Goal: Task Accomplishment & Management: Use online tool/utility

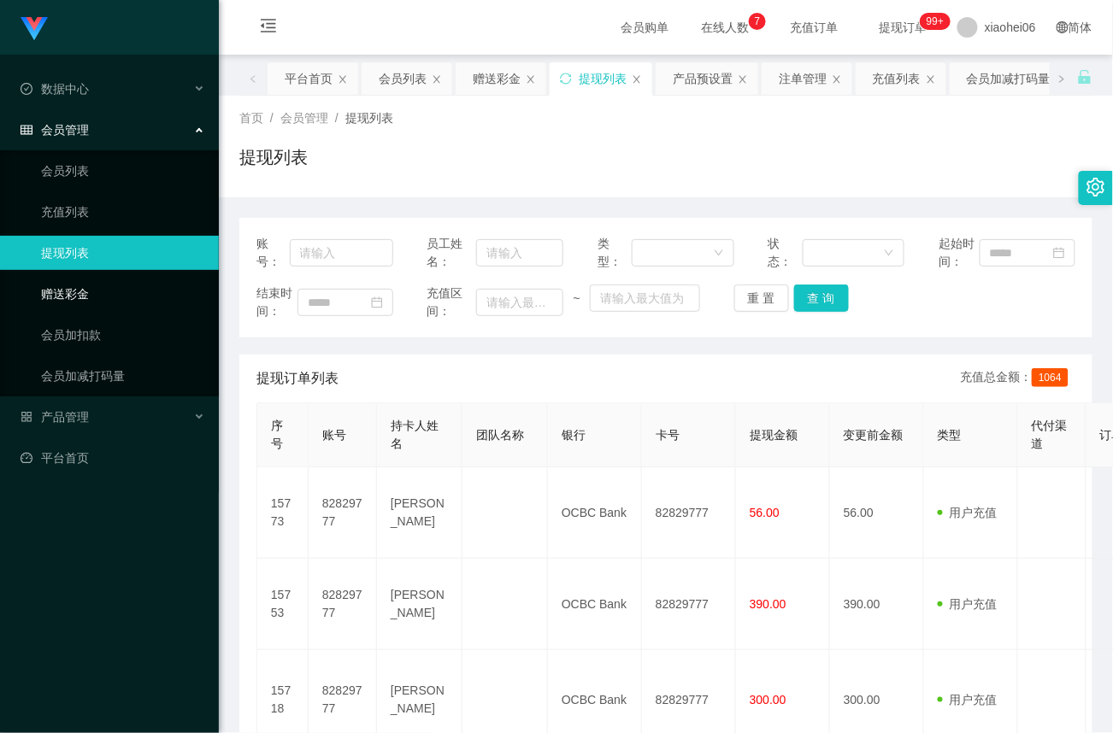
click at [100, 287] on link "赠送彩金" at bounding box center [123, 294] width 164 height 34
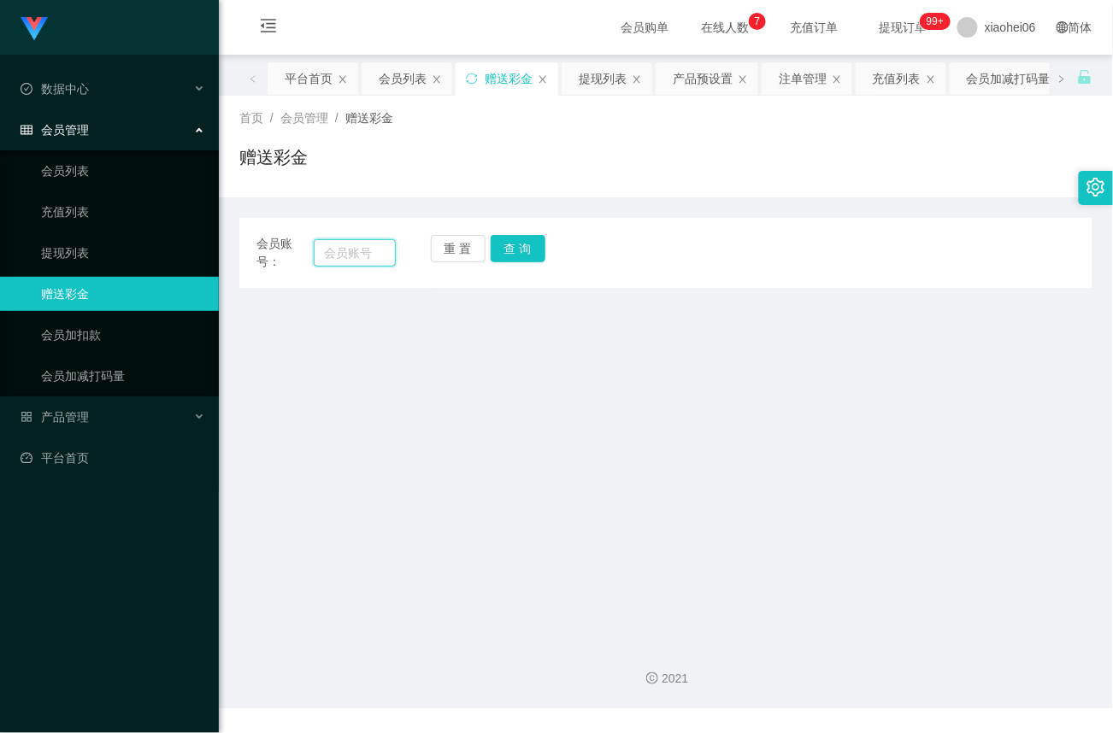
drag, startPoint x: 350, startPoint y: 262, endPoint x: 415, endPoint y: 256, distance: 64.3
click at [350, 262] on input "text" at bounding box center [355, 252] width 82 height 27
paste input "97415856"
type input "97415856"
click at [530, 256] on button "查 询" at bounding box center [518, 248] width 55 height 27
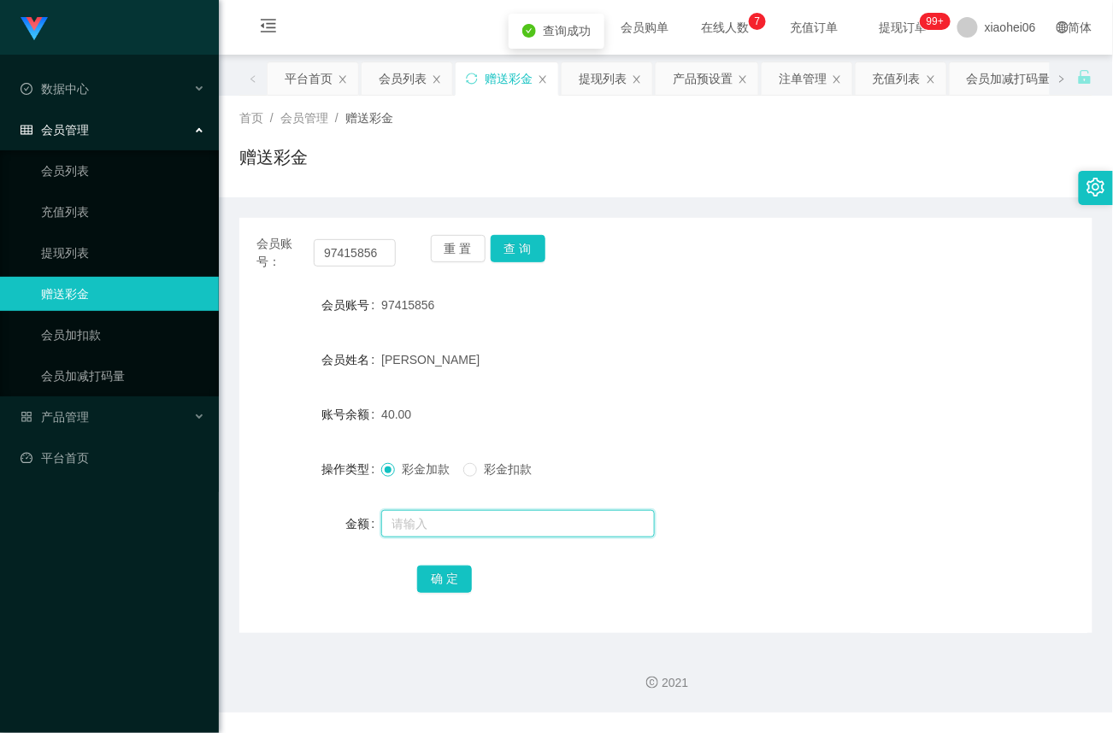
click at [453, 528] on input "text" at bounding box center [518, 523] width 274 height 27
type input "40"
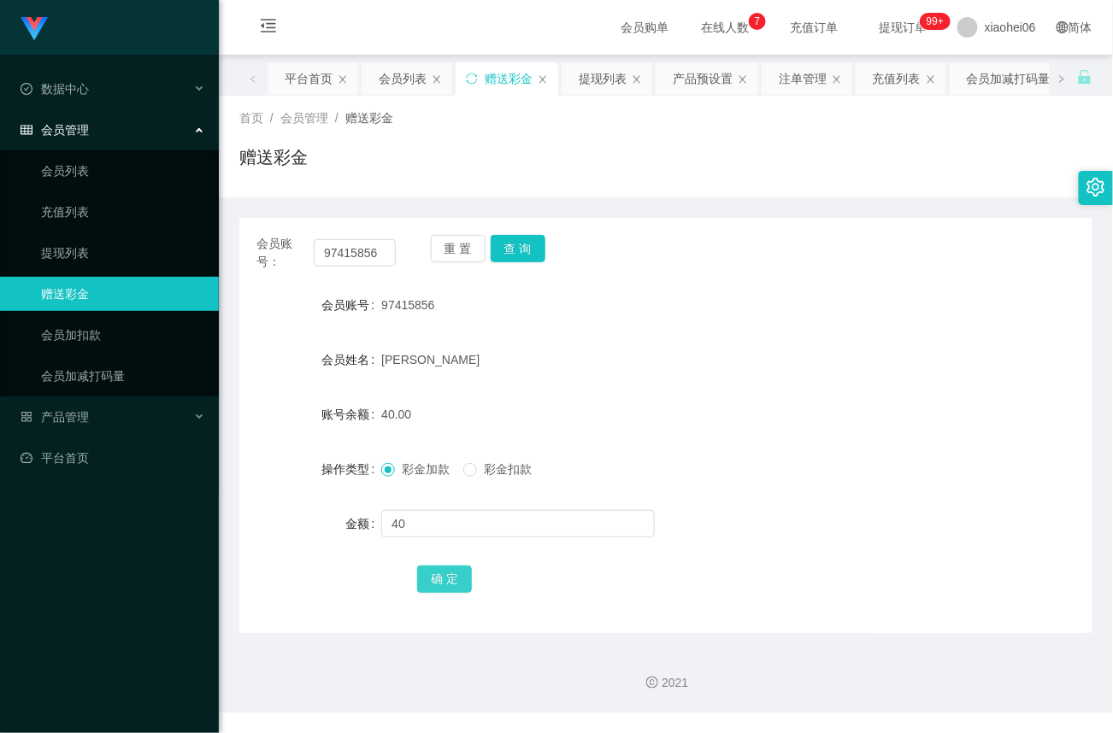
drag, startPoint x: 438, startPoint y: 579, endPoint x: 475, endPoint y: 571, distance: 38.4
click at [438, 579] on button "确 定" at bounding box center [444, 579] width 55 height 27
click at [68, 250] on link "提现列表" at bounding box center [123, 253] width 164 height 34
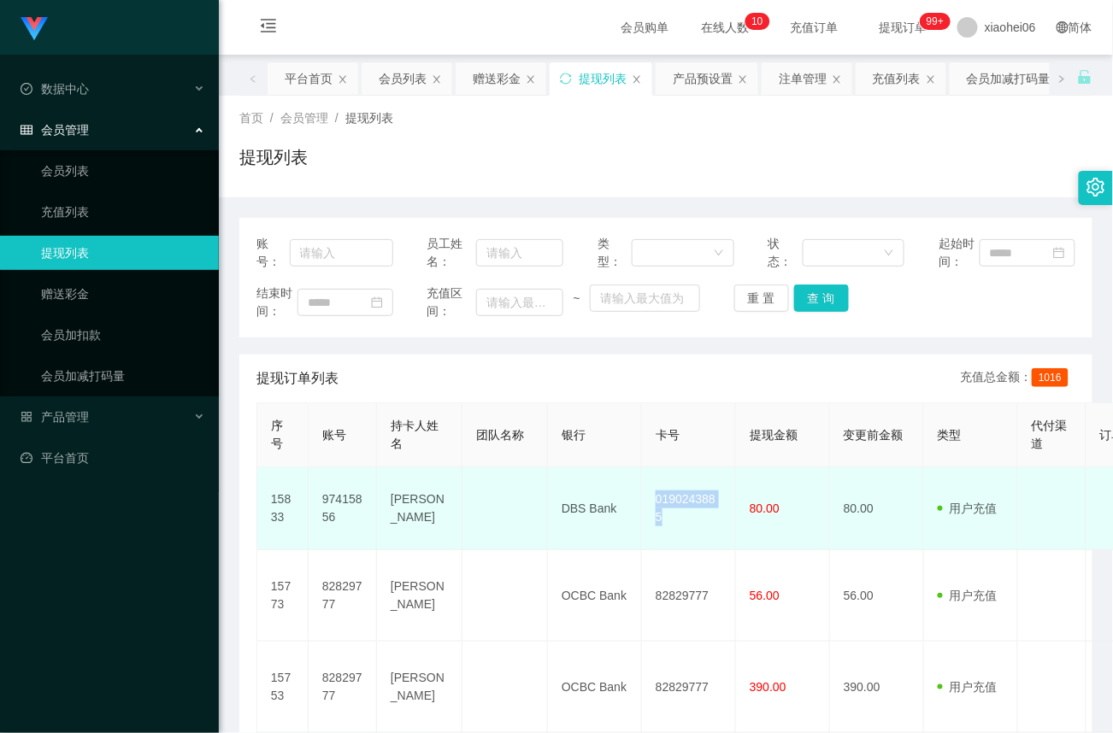
click at [644, 468] on td "0190243885" at bounding box center [689, 509] width 94 height 83
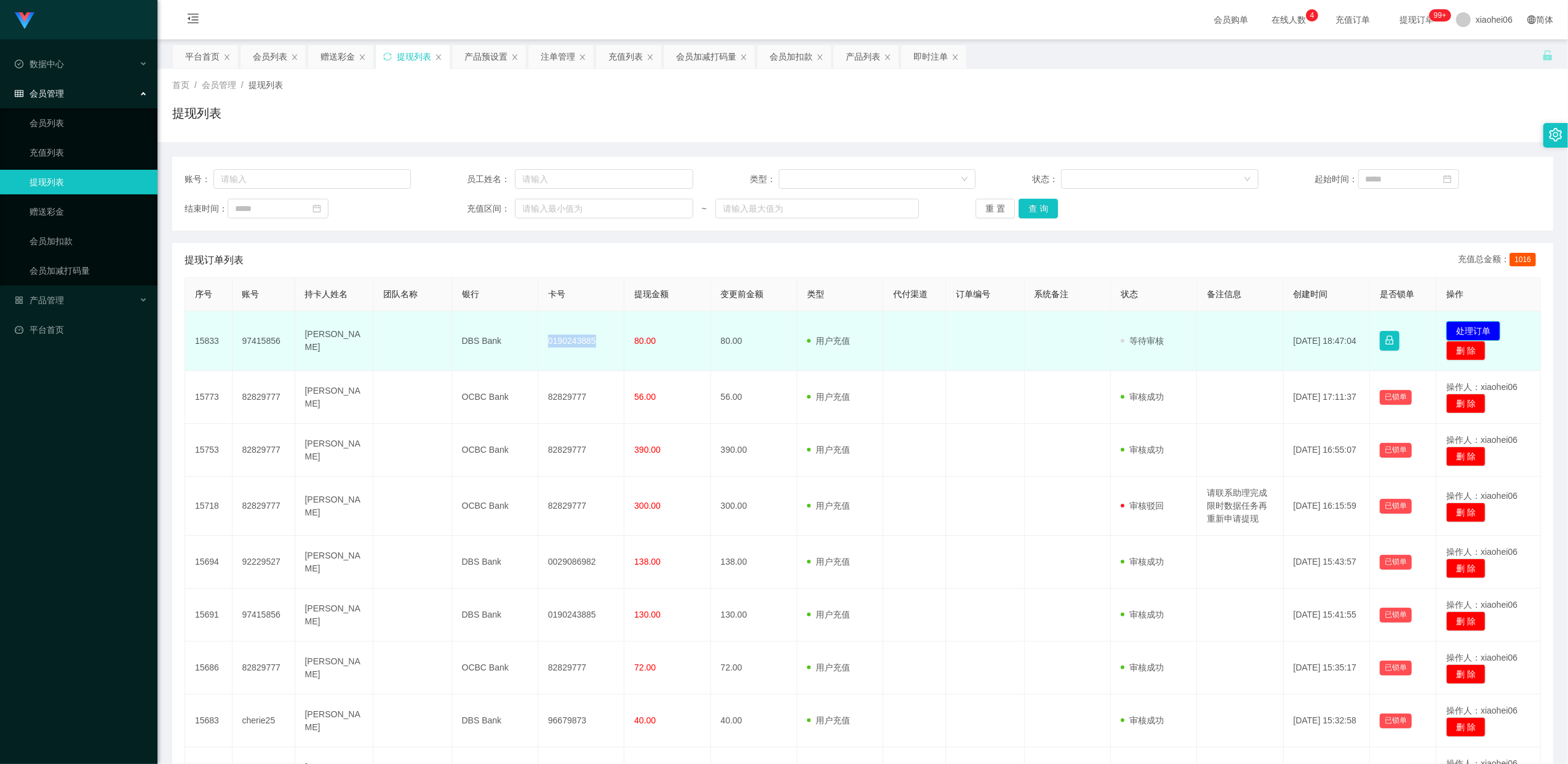
click at [1452, 324] on button "处理订单" at bounding box center [1473, 330] width 54 height 19
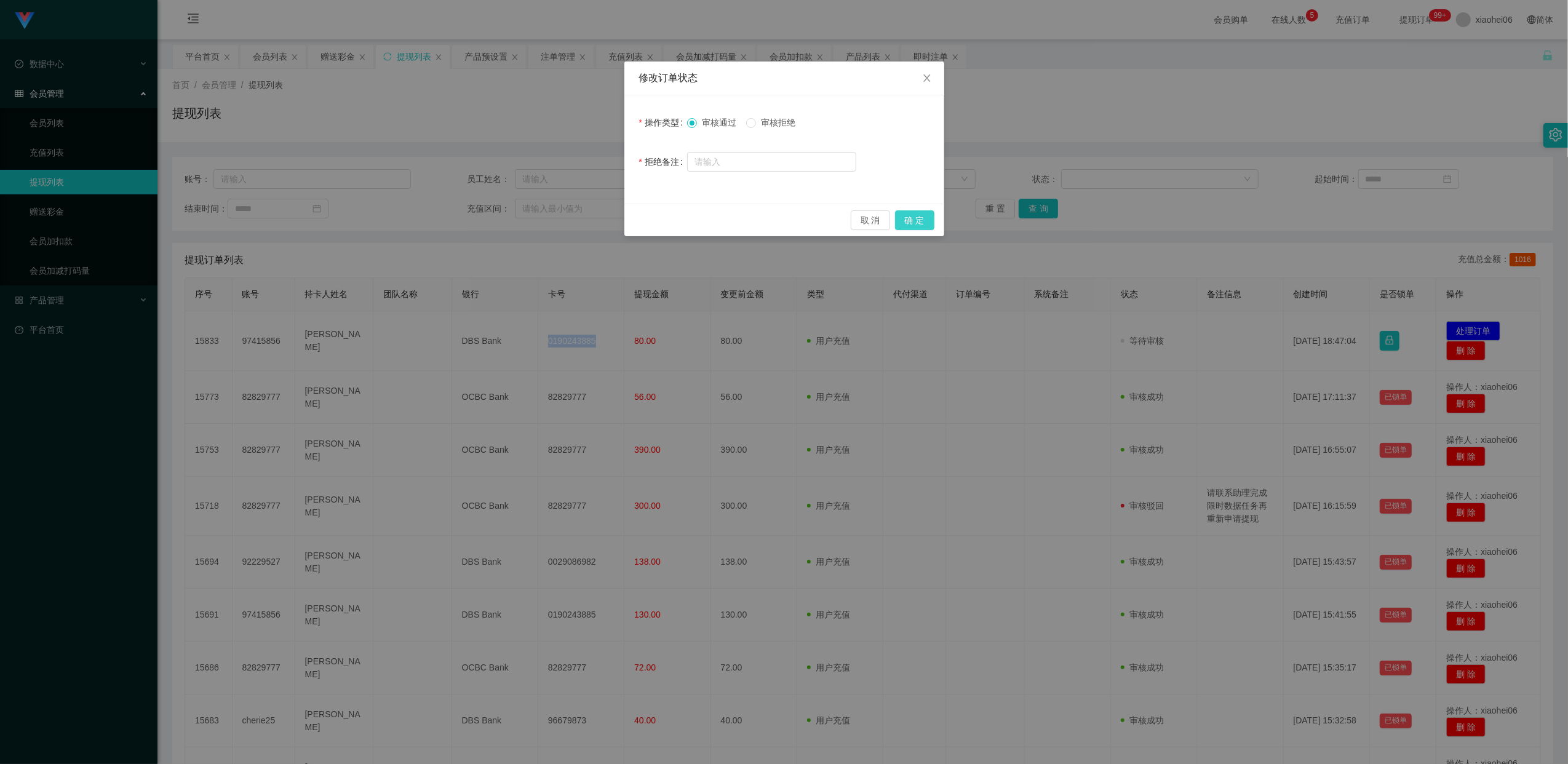
click at [922, 220] on button "确 定" at bounding box center [915, 219] width 40 height 19
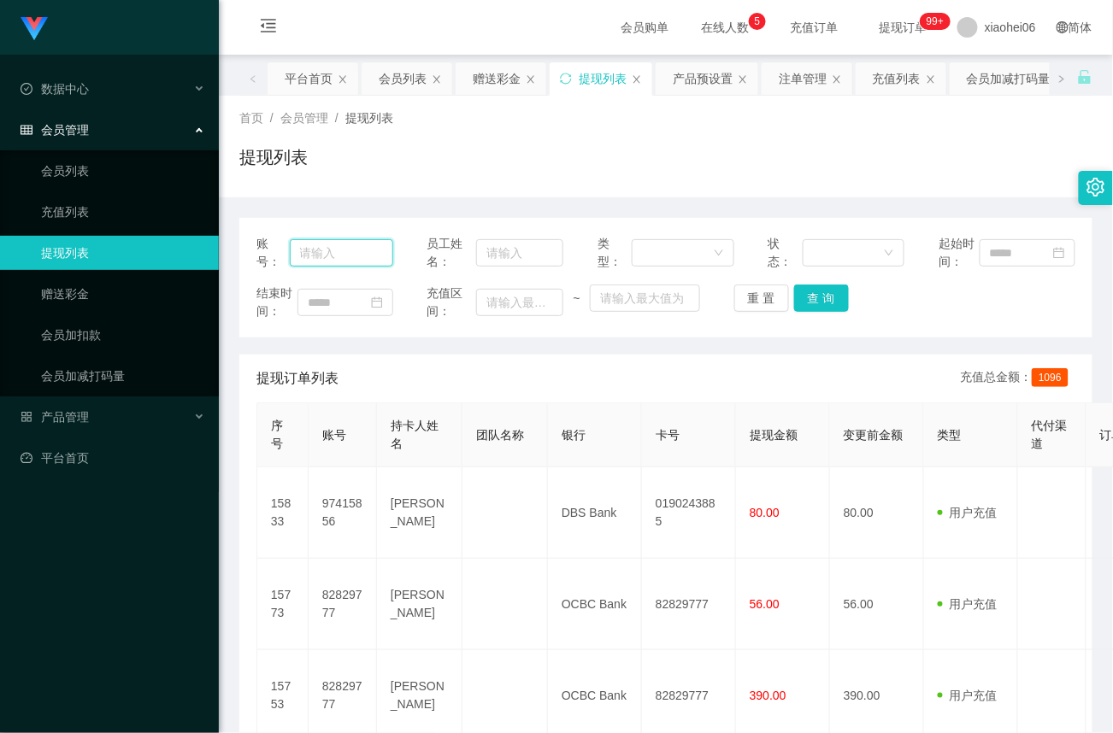
drag, startPoint x: 339, startPoint y: 240, endPoint x: 349, endPoint y: 244, distance: 11.1
click at [337, 241] on input "text" at bounding box center [341, 252] width 103 height 27
paste input "kelvinn250507"
type input "kelvinn250507"
click at [821, 297] on button "查 询" at bounding box center [821, 298] width 55 height 27
